Goal: Task Accomplishment & Management: Use online tool/utility

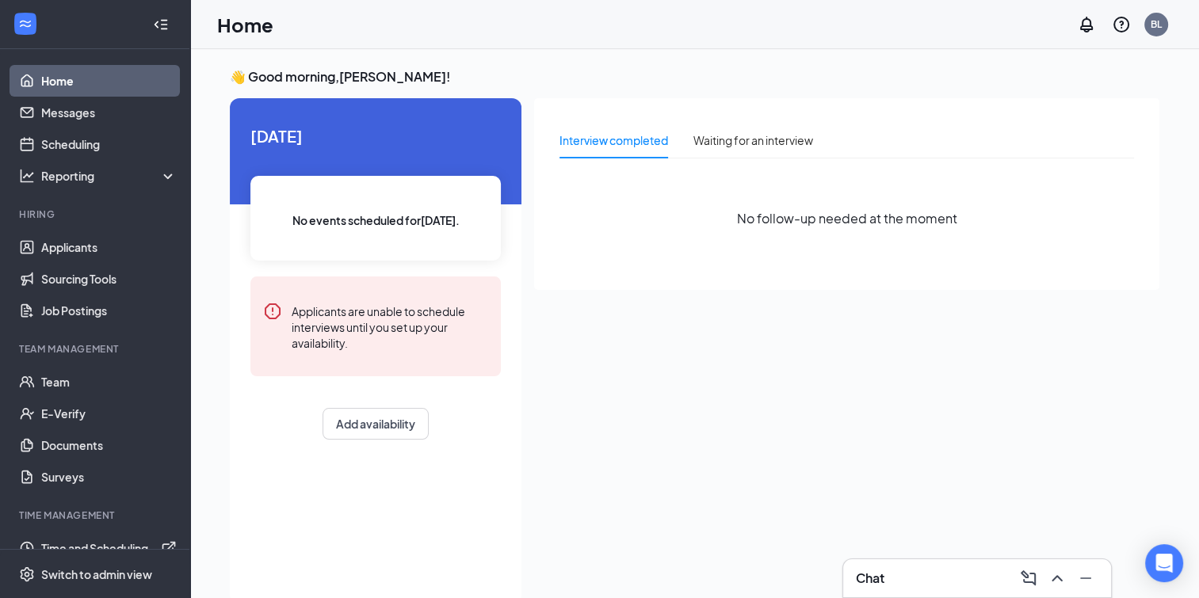
scroll to position [21, 0]
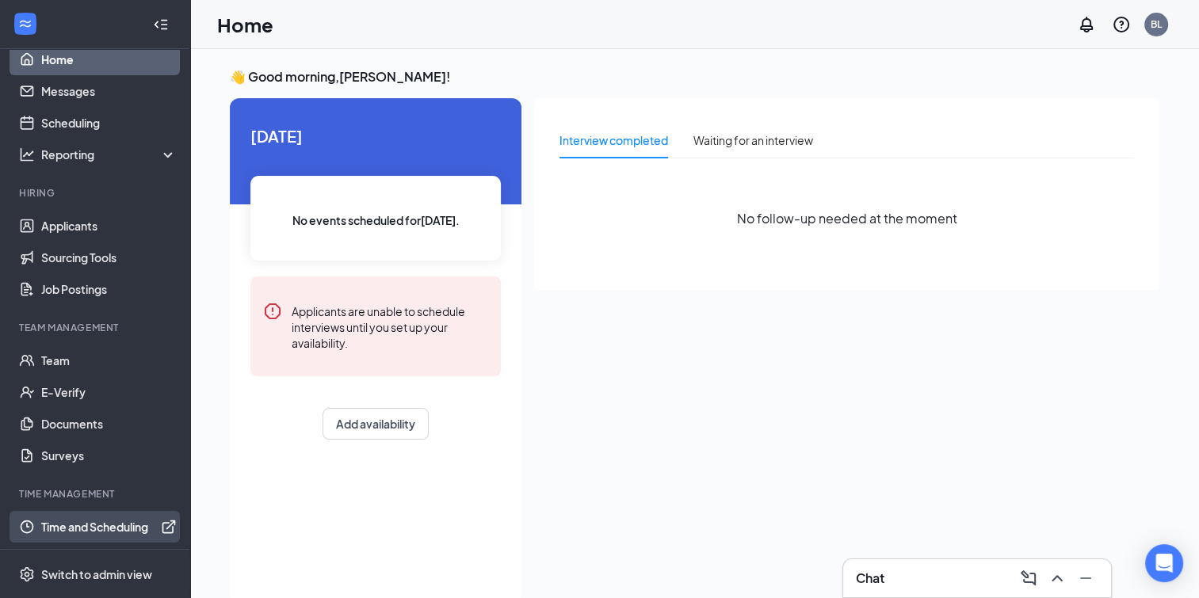
click at [129, 525] on link "Time and Scheduling" at bounding box center [108, 527] width 135 height 32
